Goal: Transaction & Acquisition: Obtain resource

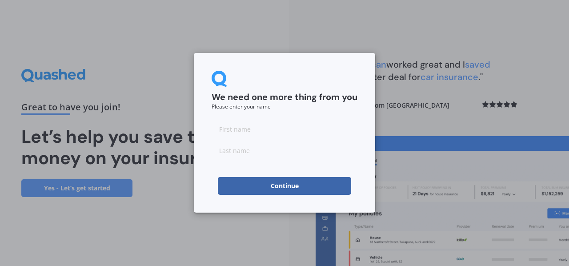
click at [247, 130] on input at bounding box center [285, 129] width 146 height 18
type input "[PERSON_NAME]"
click at [259, 152] on input at bounding box center [285, 150] width 146 height 18
type input "Wibowo"
click at [276, 187] on button "Continue" at bounding box center [284, 186] width 133 height 18
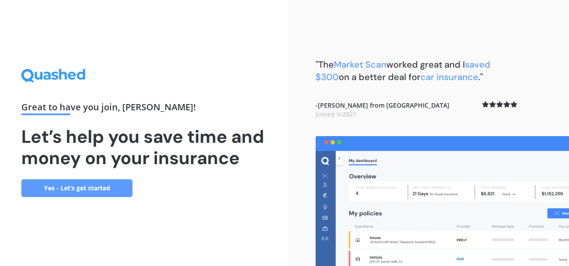
click at [112, 186] on link "Yes - Let’s get started" at bounding box center [76, 188] width 111 height 18
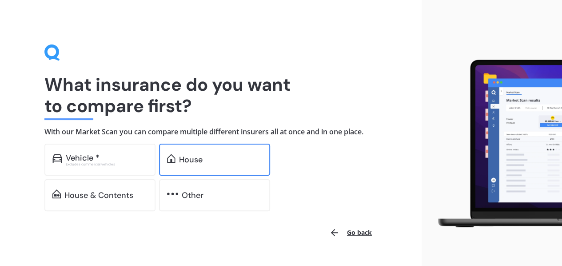
click at [232, 166] on div "House" at bounding box center [214, 160] width 111 height 32
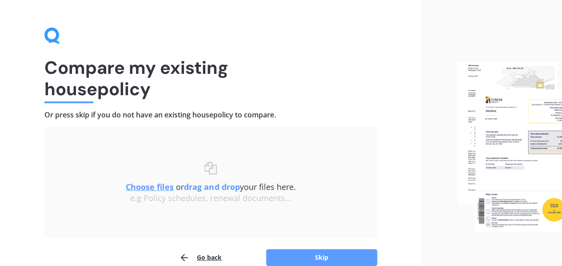
scroll to position [61, 0]
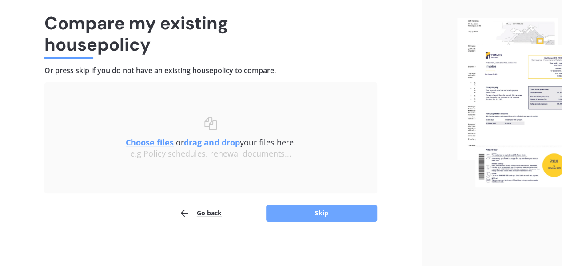
click at [316, 209] on button "Skip" at bounding box center [321, 213] width 111 height 17
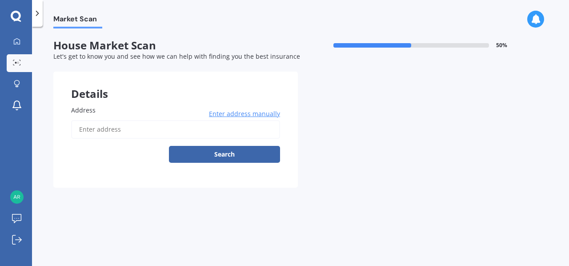
click at [118, 134] on input "Address" at bounding box center [175, 129] width 209 height 19
type input "[STREET_ADDRESS][PERSON_NAME]"
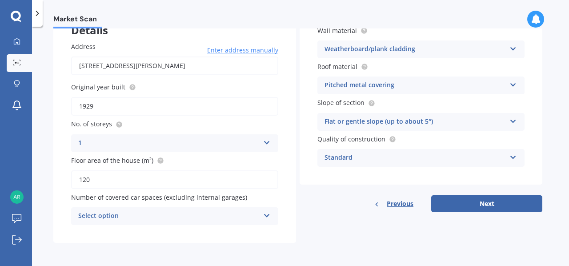
scroll to position [64, 0]
click at [220, 214] on div "Select option" at bounding box center [168, 216] width 181 height 11
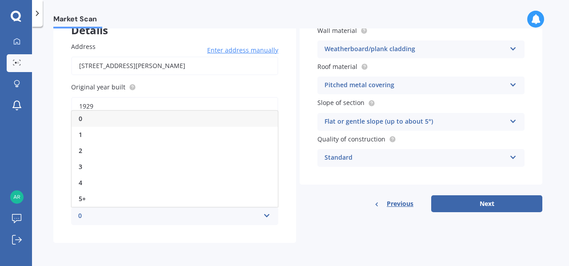
click at [220, 214] on div "0" at bounding box center [168, 216] width 181 height 11
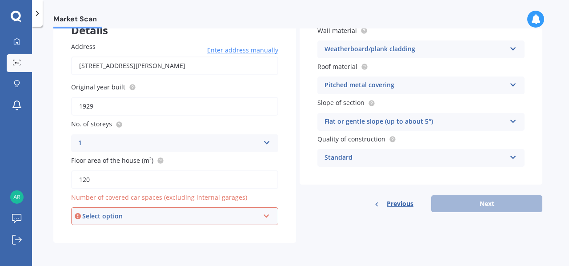
click at [332, 215] on div "Details Address [STREET_ADDRESS][PERSON_NAME] Enter address manually Search Ori…" at bounding box center [297, 125] width 489 height 235
click at [181, 216] on div "Select option" at bounding box center [170, 216] width 177 height 10
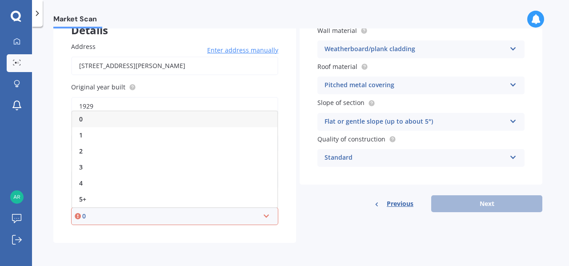
click at [122, 120] on div "0" at bounding box center [174, 119] width 205 height 16
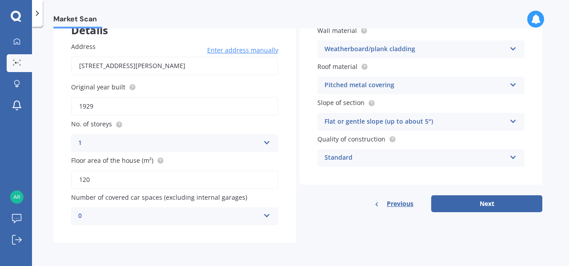
click at [338, 219] on div "Details Address [STREET_ADDRESS][PERSON_NAME] Enter address manually Search Ori…" at bounding box center [297, 125] width 489 height 235
click at [483, 202] on button "Next" at bounding box center [486, 203] width 111 height 17
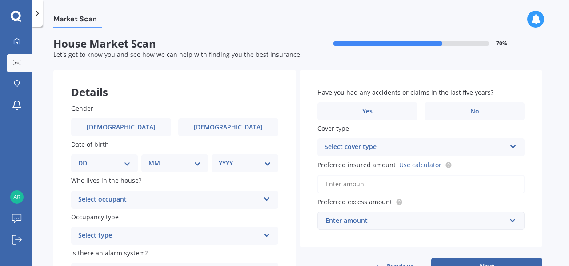
scroll to position [0, 0]
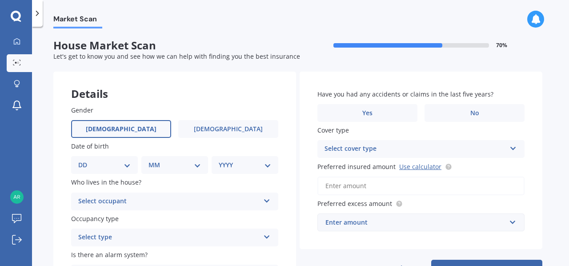
click at [111, 120] on label "[DEMOGRAPHIC_DATA]" at bounding box center [121, 129] width 100 height 18
click at [0, 0] on input "[DEMOGRAPHIC_DATA]" at bounding box center [0, 0] width 0 height 0
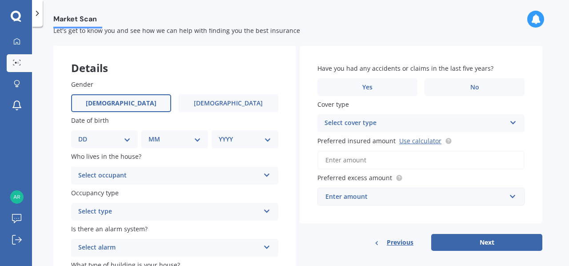
scroll to position [44, 0]
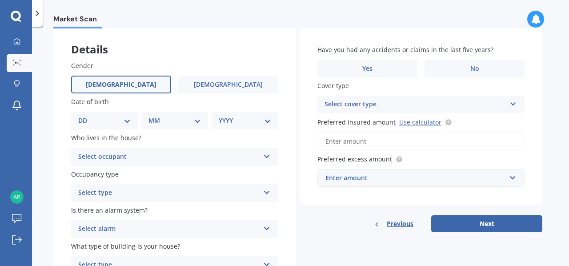
click at [128, 127] on div "DD 01 02 03 04 05 06 07 08 09 10 11 12 13 14 15 16 17 18 19 20 21 22 23 24 25 2…" at bounding box center [104, 121] width 67 height 18
click at [125, 123] on select "DD 01 02 03 04 05 06 07 08 09 10 11 12 13 14 15 16 17 18 19 20 21 22 23 24 25 2…" at bounding box center [104, 121] width 52 height 10
select select "15"
click at [85, 116] on select "DD 01 02 03 04 05 06 07 08 09 10 11 12 13 14 15 16 17 18 19 20 21 22 23 24 25 2…" at bounding box center [104, 121] width 52 height 10
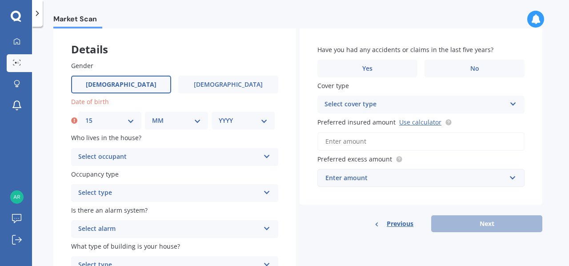
click at [184, 122] on select "MM 01 02 03 04 05 06 07 08 09 10 11 12" at bounding box center [176, 121] width 49 height 10
select select "02"
click at [152, 116] on select "MM 01 02 03 04 05 06 07 08 09 10 11 12" at bounding box center [176, 121] width 49 height 10
click at [235, 119] on select "YYYY 2009 2008 2007 2006 2005 2004 2003 2002 2001 2000 1999 1998 1997 1996 1995…" at bounding box center [243, 121] width 49 height 10
select select "1979"
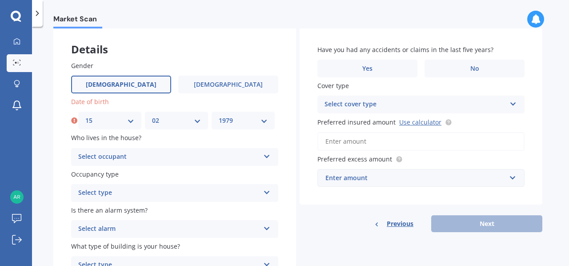
click at [219, 116] on select "YYYY 2009 2008 2007 2006 2005 2004 2003 2002 2001 2000 1999 1998 1997 1996 1995…" at bounding box center [243, 121] width 49 height 10
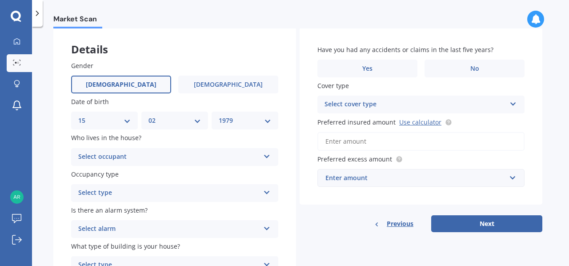
click at [140, 157] on div "Select occupant" at bounding box center [168, 157] width 181 height 11
click at [137, 176] on div "Owner" at bounding box center [175, 174] width 206 height 16
click at [141, 190] on div "Select type" at bounding box center [168, 193] width 181 height 11
click at [141, 211] on div "Permanent" at bounding box center [175, 210] width 206 height 16
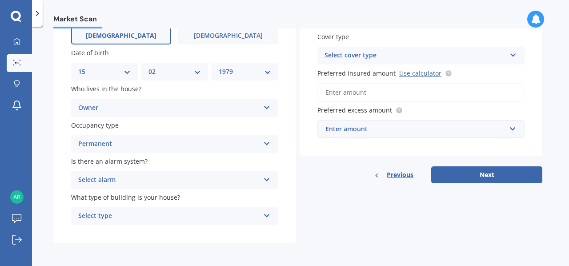
scroll to position [94, 0]
click at [161, 180] on div "Select alarm" at bounding box center [168, 180] width 181 height 11
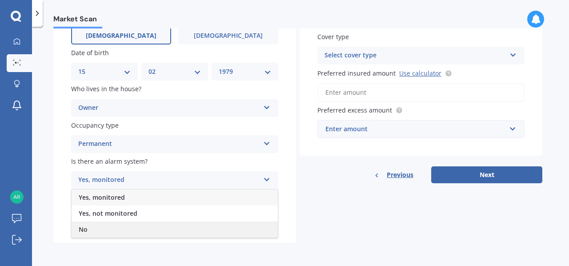
click at [153, 228] on div "No" at bounding box center [175, 229] width 206 height 16
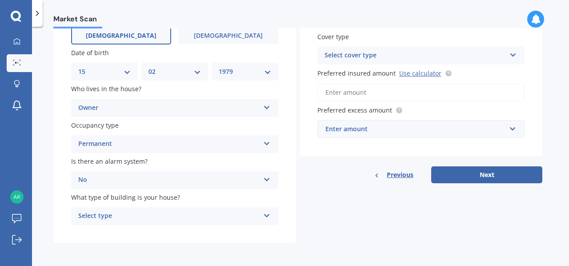
click at [157, 214] on div "Select type" at bounding box center [168, 216] width 181 height 11
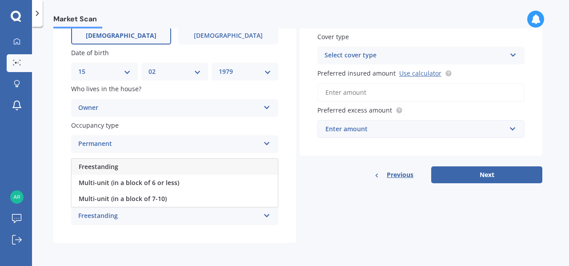
click at [171, 166] on div "Freestanding" at bounding box center [175, 167] width 206 height 16
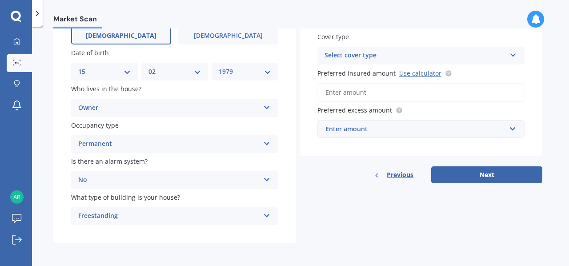
scroll to position [0, 0]
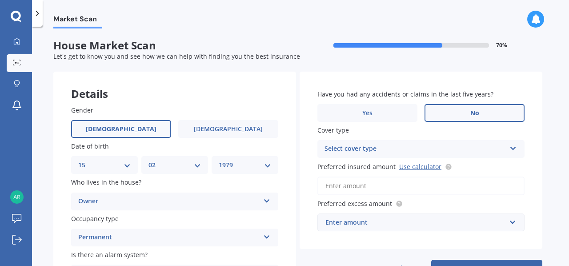
click at [452, 108] on label "No" at bounding box center [475, 113] width 100 height 18
click at [0, 0] on input "No" at bounding box center [0, 0] width 0 height 0
click at [419, 151] on div "Select cover type" at bounding box center [415, 149] width 181 height 11
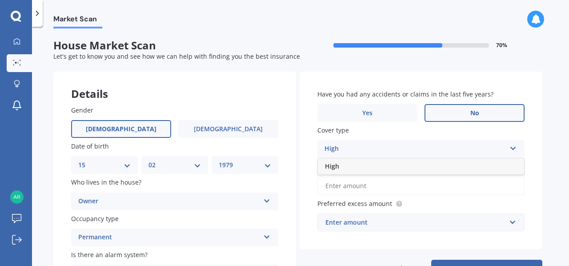
click at [406, 150] on div "High" at bounding box center [415, 149] width 181 height 11
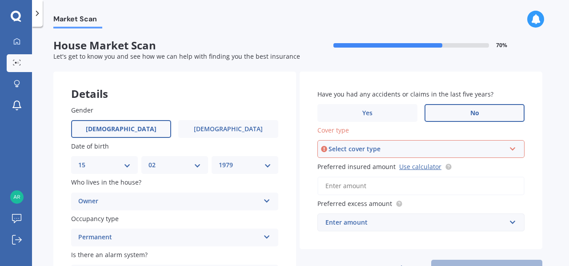
click at [494, 148] on div "Select cover type" at bounding box center [417, 149] width 177 height 10
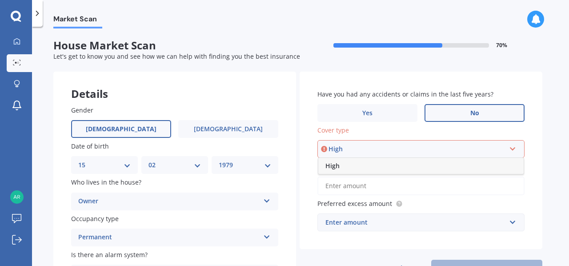
click at [478, 172] on div "High" at bounding box center [420, 166] width 205 height 16
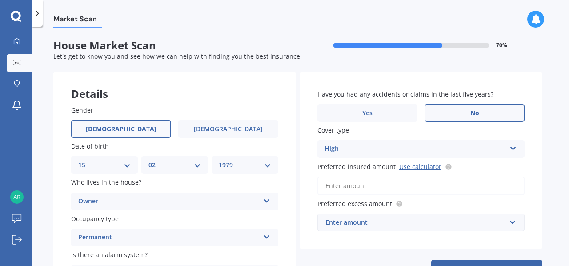
click at [482, 148] on div "High" at bounding box center [415, 149] width 181 height 11
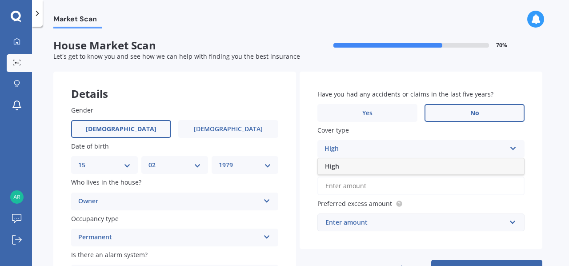
click at [354, 152] on div "High" at bounding box center [415, 149] width 181 height 11
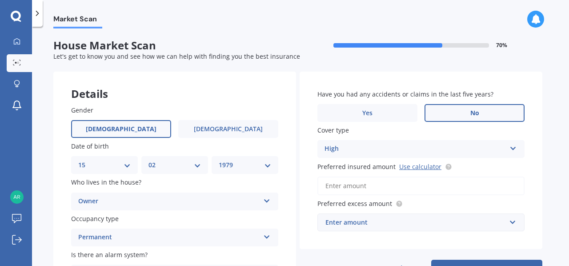
click at [414, 186] on input "Preferred insured amount Use calculator" at bounding box center [420, 186] width 207 height 19
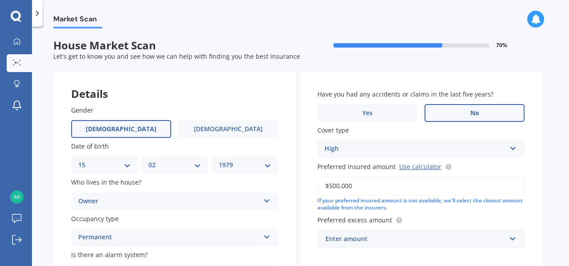
scroll to position [44, 0]
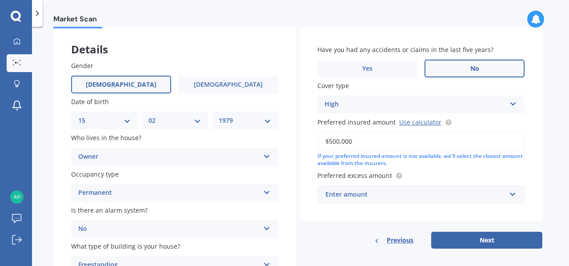
type input "$500,000"
click at [416, 191] on div "Enter amount" at bounding box center [415, 194] width 181 height 10
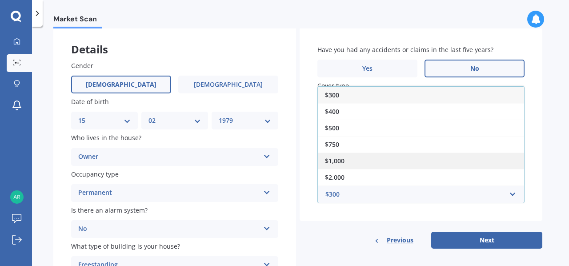
click at [419, 161] on div "$1,000" at bounding box center [421, 161] width 206 height 16
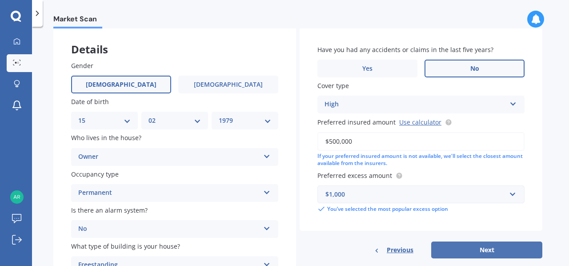
click at [499, 249] on button "Next" at bounding box center [486, 249] width 111 height 17
select select "15"
select select "02"
select select "1979"
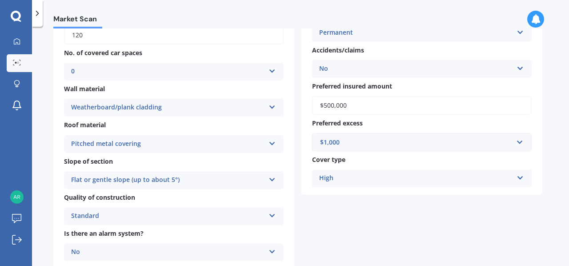
scroll to position [267, 0]
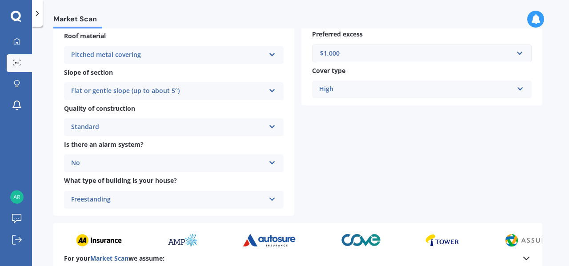
click at [399, 88] on div "High" at bounding box center [416, 89] width 194 height 11
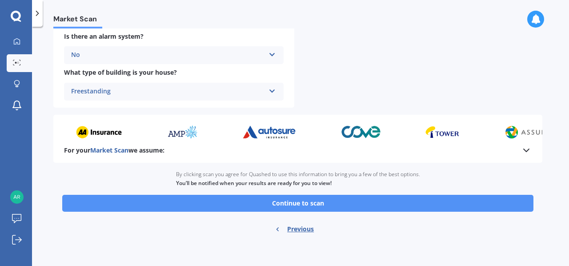
click at [311, 202] on button "Continue to scan" at bounding box center [297, 203] width 471 height 17
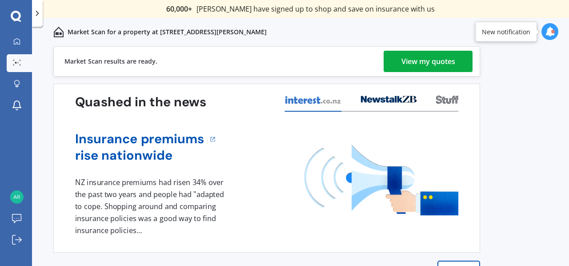
click at [429, 60] on div "View my quotes" at bounding box center [429, 61] width 54 height 21
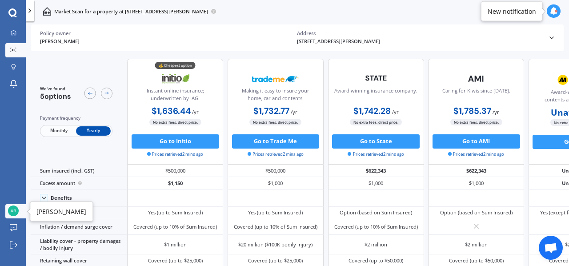
click at [15, 209] on img at bounding box center [13, 210] width 11 height 11
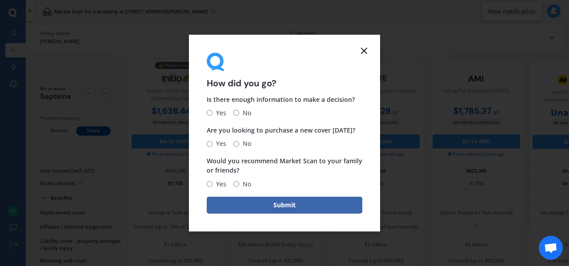
click at [235, 143] on input "No" at bounding box center [236, 144] width 6 height 6
radio input "true"
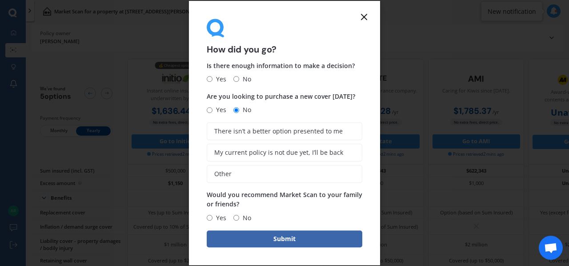
click at [239, 79] on span "No" at bounding box center [245, 79] width 12 height 11
click at [239, 79] on input "No" at bounding box center [236, 79] width 6 height 6
radio input "true"
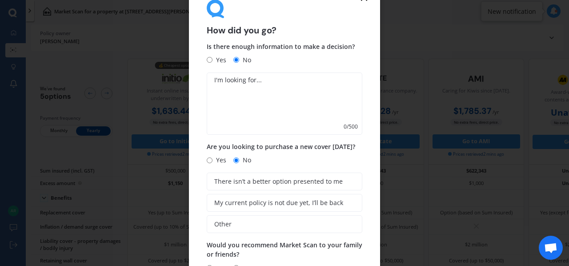
click at [215, 64] on span "Yes" at bounding box center [220, 60] width 14 height 11
click at [213, 63] on input "Yes" at bounding box center [210, 60] width 6 height 6
radio input "true"
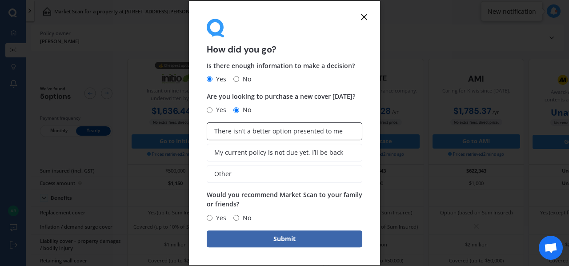
click at [237, 130] on span "There isn’t a better option presented to me" at bounding box center [278, 132] width 128 height 8
click at [0, 0] on input "There isn’t a better option presented to me" at bounding box center [0, 0] width 0 height 0
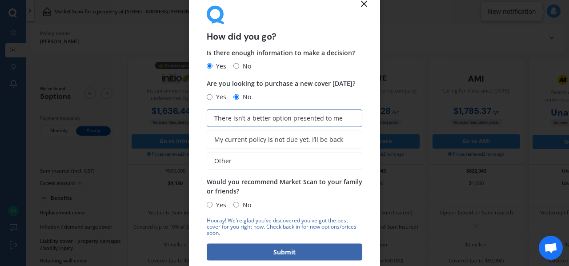
click at [237, 204] on input "No" at bounding box center [236, 205] width 6 height 6
radio input "true"
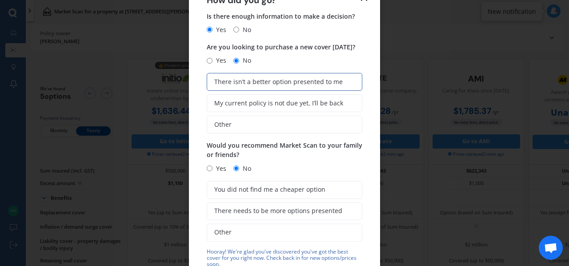
scroll to position [44, 0]
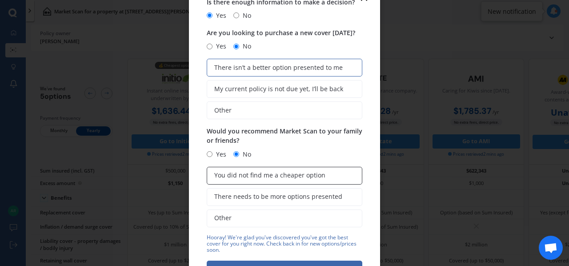
click at [248, 179] on span "You did not find me a cheaper option" at bounding box center [269, 176] width 111 height 8
click at [0, 0] on input "You did not find me a cheaper option" at bounding box center [0, 0] width 0 height 0
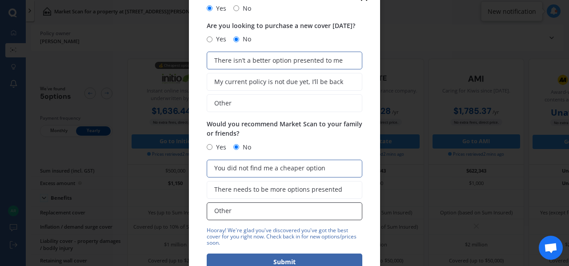
scroll to position [56, 0]
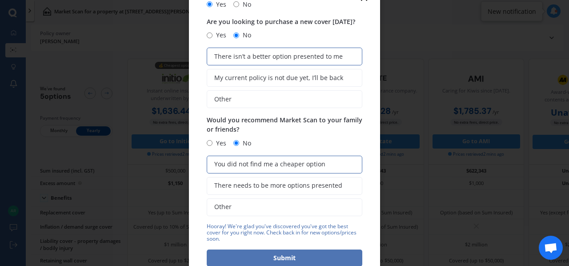
click at [252, 257] on button "Submit" at bounding box center [285, 257] width 156 height 17
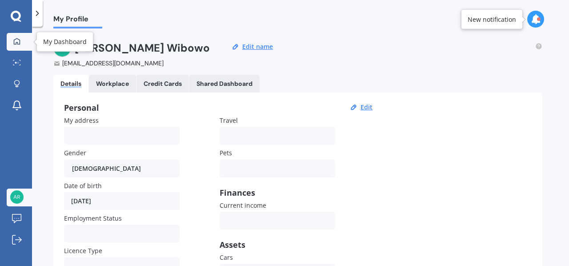
click at [14, 40] on icon at bounding box center [16, 41] width 7 height 7
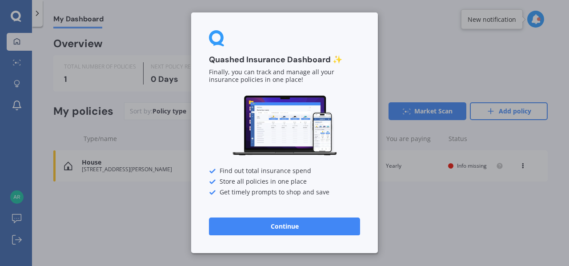
click at [277, 221] on button "Continue" at bounding box center [284, 226] width 151 height 18
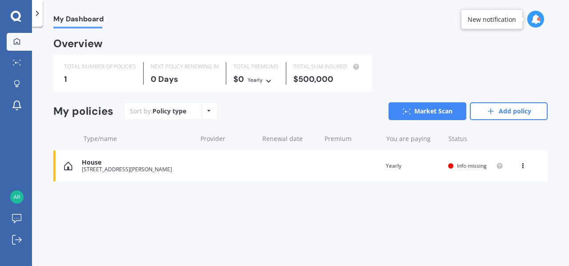
click at [283, 108] on div "Sort by: Policy type Policy type Alphabetical Date added Renewing next Market S…" at bounding box center [336, 111] width 424 height 18
click at [282, 112] on div "Sort by: Policy type Policy type Alphabetical Date added Renewing next Market S…" at bounding box center [336, 111] width 424 height 18
click at [525, 165] on icon at bounding box center [523, 163] width 6 height 5
click at [525, 165] on div "View option" at bounding box center [503, 166] width 88 height 16
click at [15, 191] on img at bounding box center [16, 196] width 13 height 13
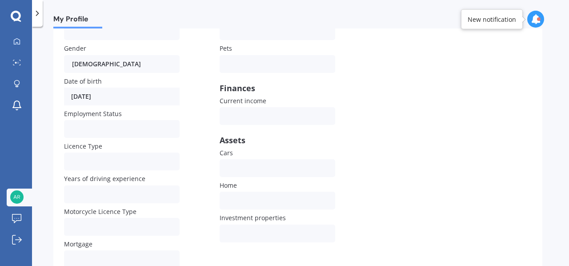
scroll to position [149, 0]
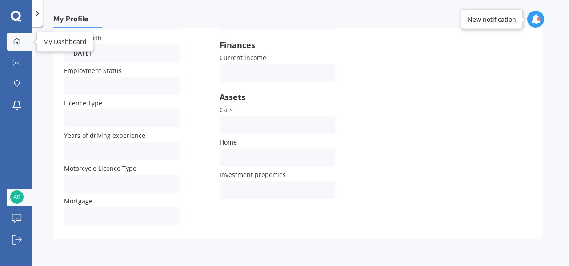
click at [20, 38] on div at bounding box center [16, 42] width 13 height 8
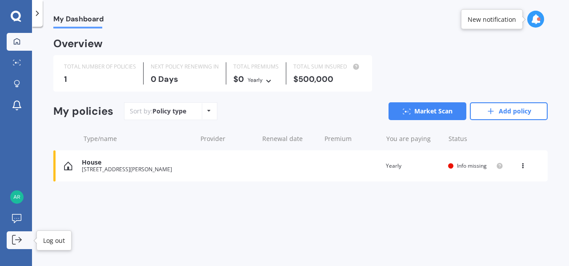
click at [12, 236] on icon at bounding box center [13, 239] width 3 height 9
